Goal: Task Accomplishment & Management: Manage account settings

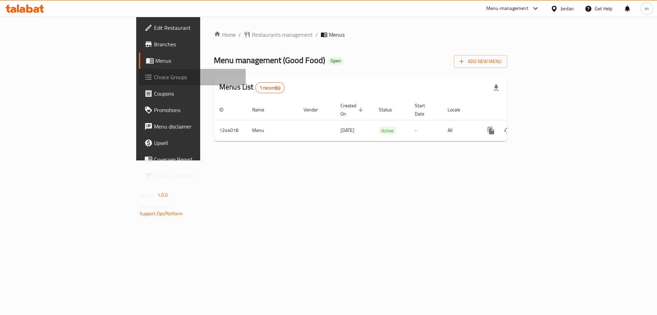
click at [139, 84] on link "Choice Groups" at bounding box center [192, 77] width 107 height 16
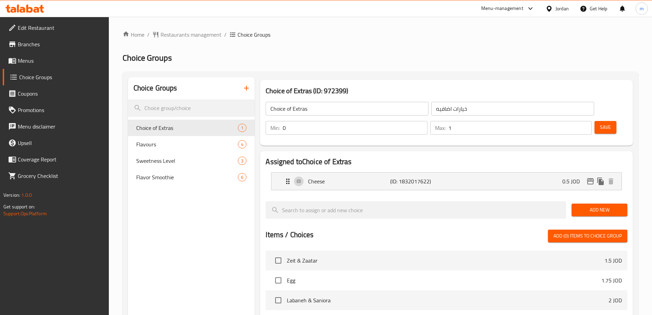
click at [394, 55] on h2 "Choice Groups" at bounding box center [381, 57] width 516 height 11
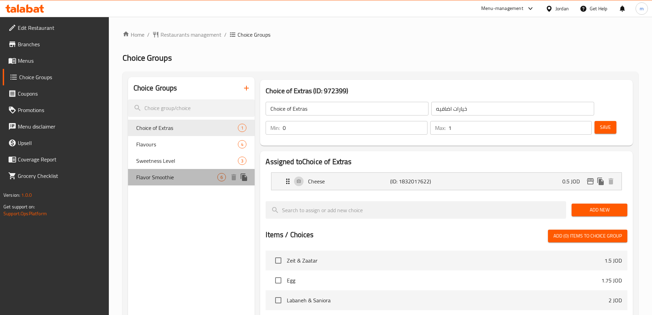
click at [183, 174] on span "Flavor Smoothie" at bounding box center [176, 177] width 81 height 8
type input "Flavor Smoothie"
type input "سموذي نكهات"
type input "1"
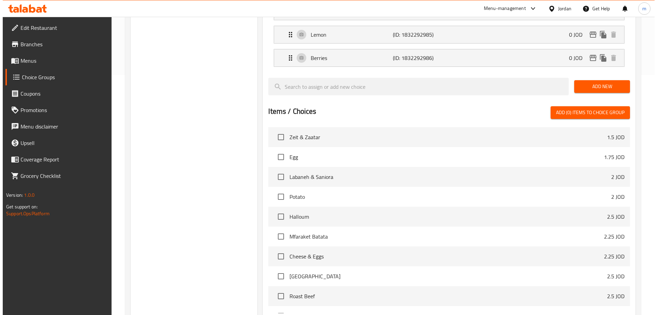
scroll to position [294, 0]
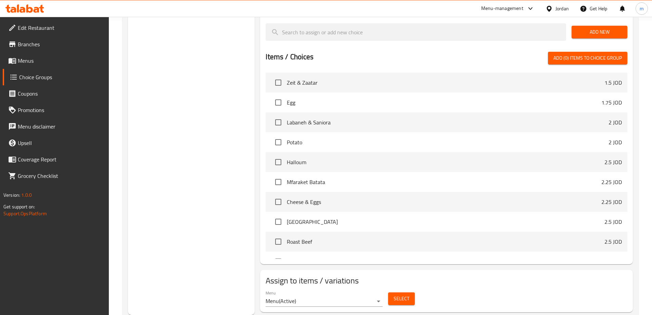
click at [396, 294] on span "Select" at bounding box center [402, 298] width 16 height 9
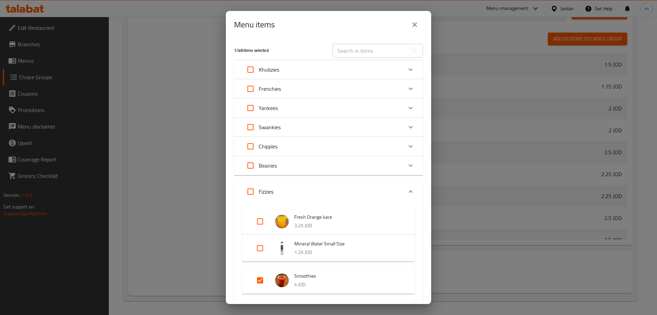
scroll to position [34, 0]
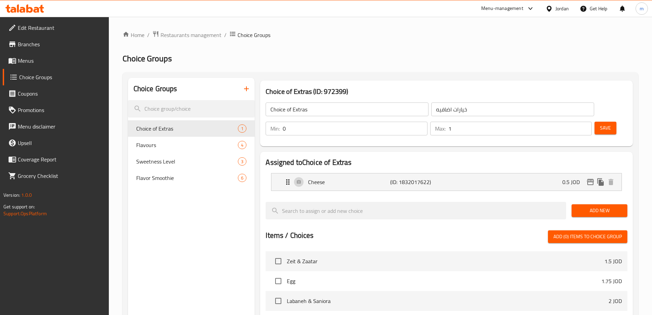
click at [40, 61] on span "Menus" at bounding box center [61, 60] width 86 height 8
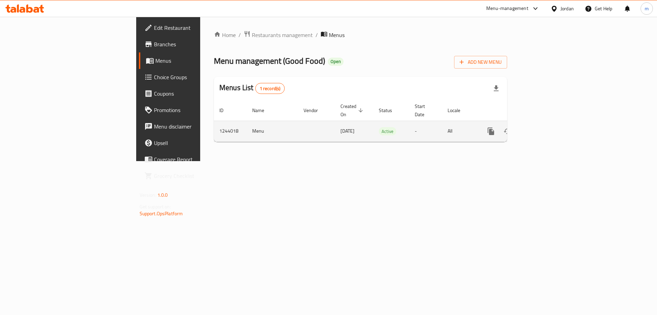
click at [545, 127] on icon "enhanced table" at bounding box center [540, 131] width 8 height 8
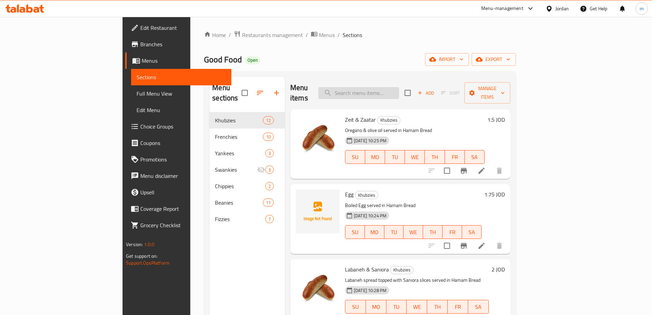
click at [399, 93] on input "search" at bounding box center [358, 93] width 81 height 12
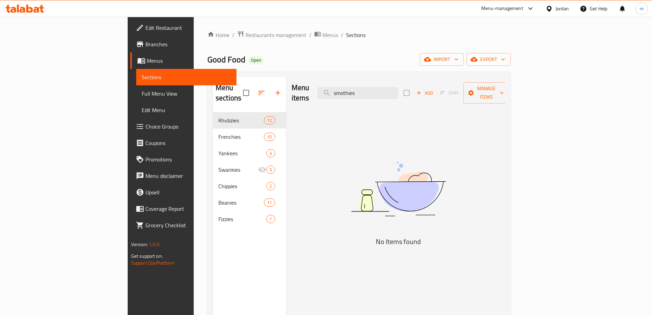
type input "smothies"
click at [147, 59] on span "Menus" at bounding box center [189, 60] width 84 height 8
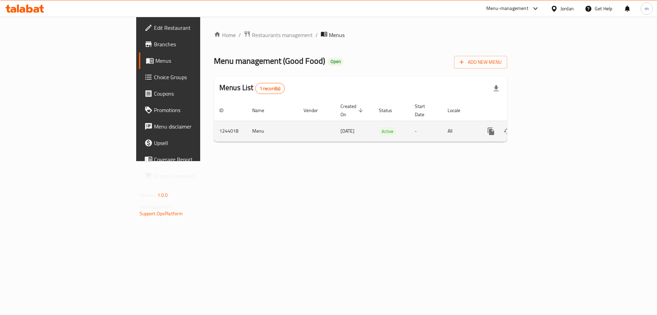
click at [549, 123] on link "enhanced table" at bounding box center [540, 131] width 16 height 16
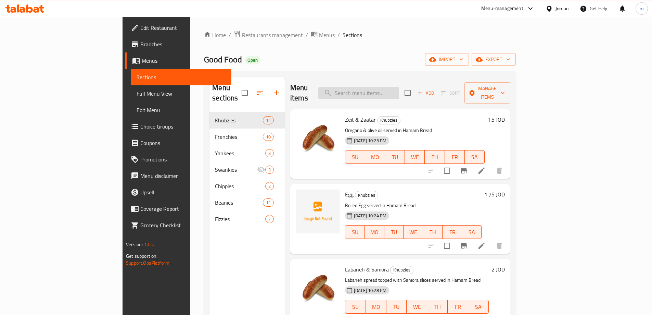
click at [388, 87] on input "search" at bounding box center [358, 93] width 81 height 12
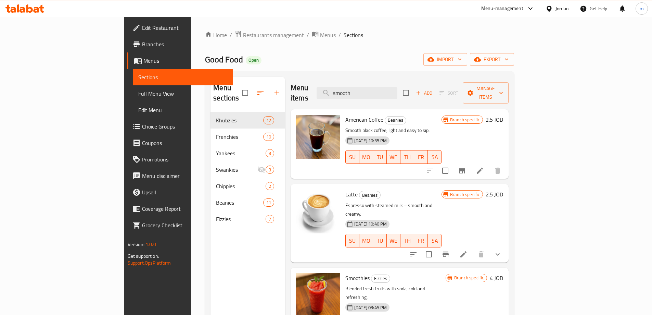
scroll to position [34, 0]
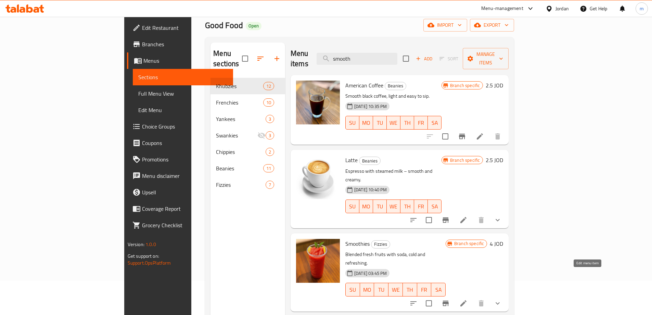
type input "smooth"
click at [468, 299] on icon at bounding box center [463, 303] width 8 height 8
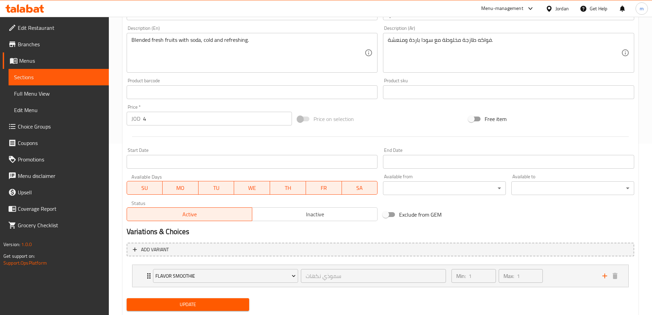
scroll to position [190, 0]
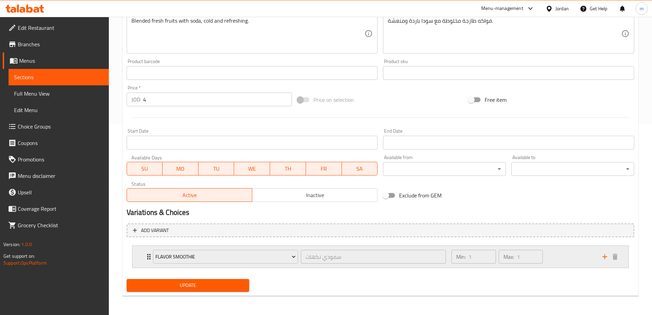
click at [139, 257] on div "Flavor Smoothie سموذي نكهات ​ Min: 1 ​ Max: 1 ​" at bounding box center [380, 256] width 496 height 22
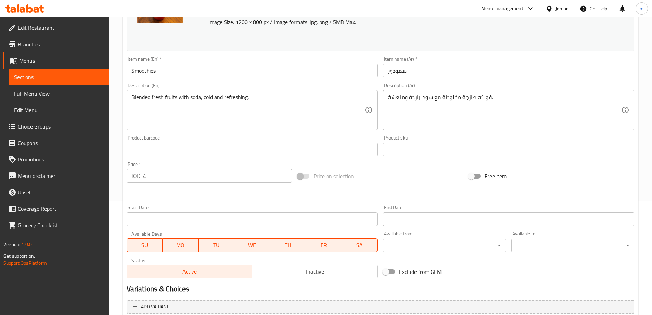
scroll to position [70, 0]
